Goal: Navigation & Orientation: Find specific page/section

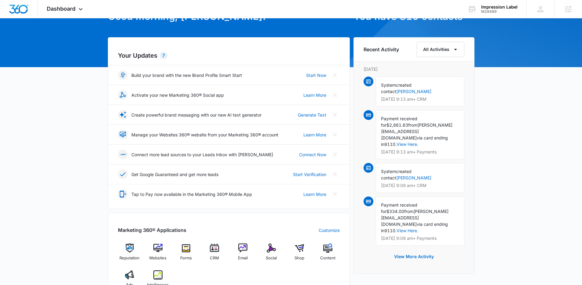
scroll to position [185, 0]
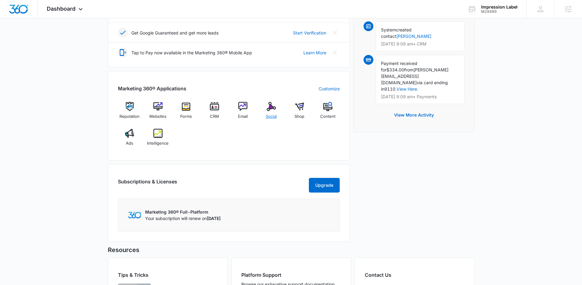
click at [262, 107] on div "Social" at bounding box center [272, 113] width 24 height 22
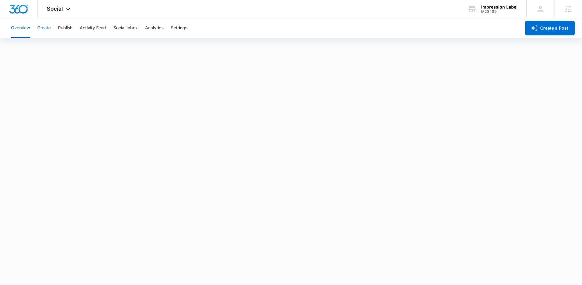
click at [49, 30] on button "Create" at bounding box center [43, 28] width 13 height 20
click at [56, 46] on button "Approvals" at bounding box center [60, 46] width 20 height 17
click at [75, 32] on div "Overview Create Publish Activity Feed Social Inbox Analytics Settings" at bounding box center [264, 28] width 514 height 20
click at [72, 31] on button "Publish" at bounding box center [65, 28] width 14 height 20
